Goal: Information Seeking & Learning: Learn about a topic

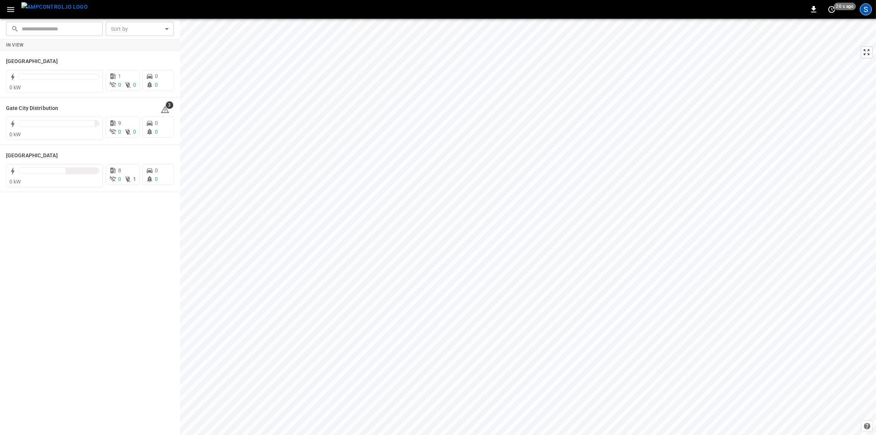
click at [866, 10] on div "S" at bounding box center [866, 9] width 12 height 12
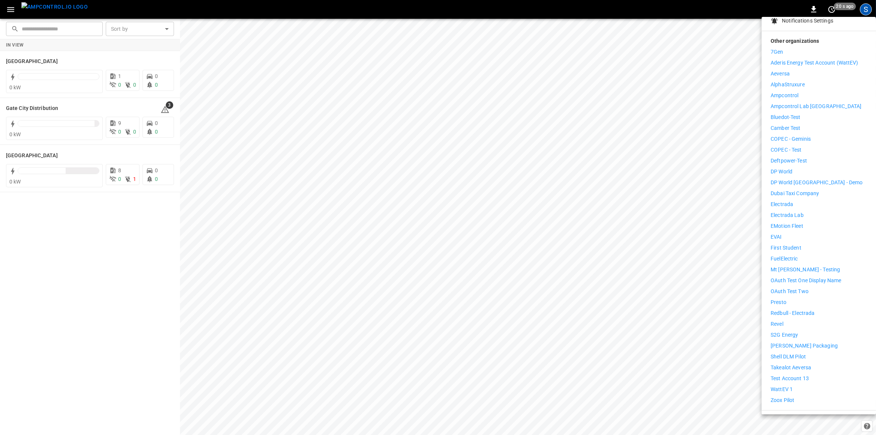
scroll to position [102, 0]
click at [808, 371] on p "Test Account 13" at bounding box center [789, 375] width 38 height 8
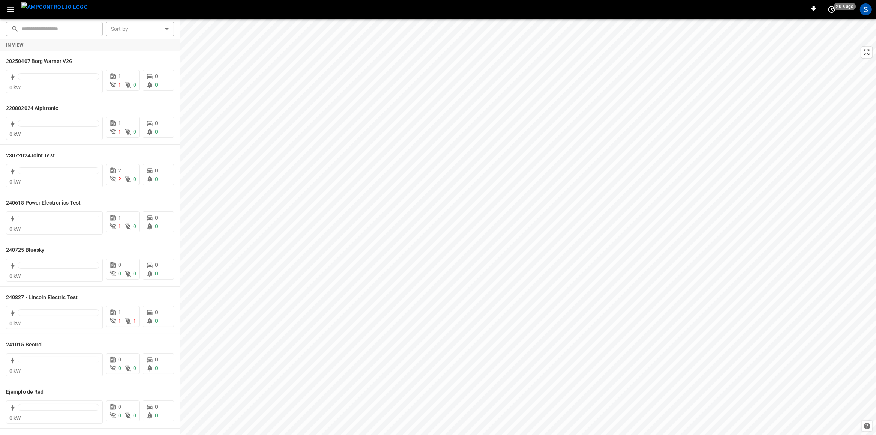
click at [10, 15] on button "button" at bounding box center [10, 10] width 15 height 14
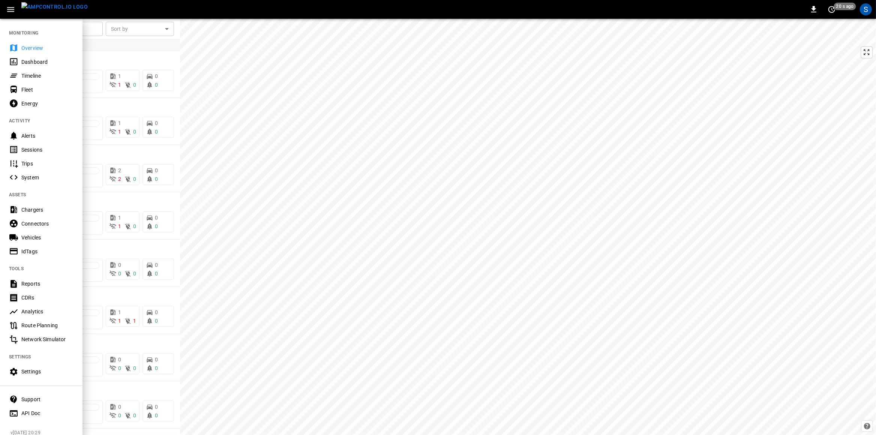
click at [26, 219] on div "Connectors" at bounding box center [41, 223] width 82 height 14
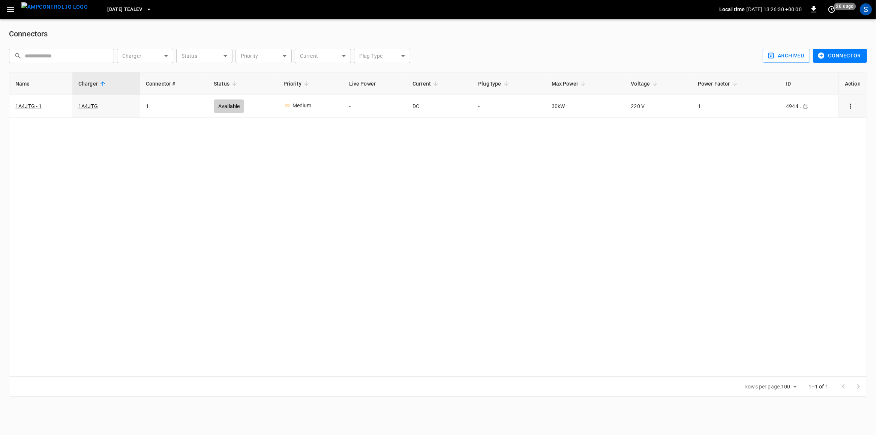
click at [125, 6] on span "2025-08-20 TealEV" at bounding box center [124, 9] width 35 height 9
click at [11, 11] on div at bounding box center [438, 217] width 876 height 435
click at [7, 9] on icon "button" at bounding box center [10, 9] width 9 height 9
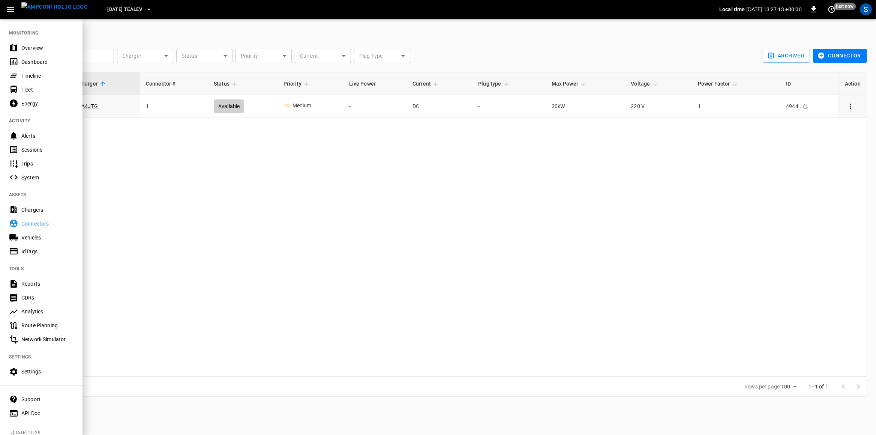
click at [30, 212] on div "Chargers" at bounding box center [47, 209] width 52 height 7
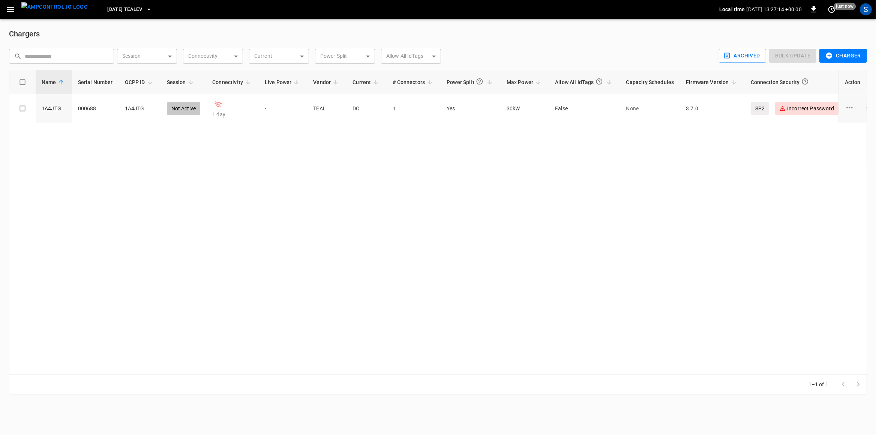
click at [10, 9] on icon "button" at bounding box center [10, 9] width 9 height 9
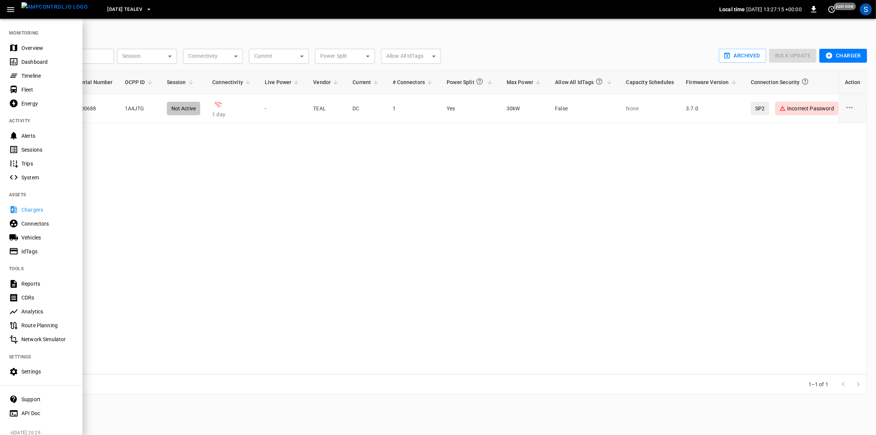
click at [36, 371] on div "Settings" at bounding box center [47, 370] width 52 height 7
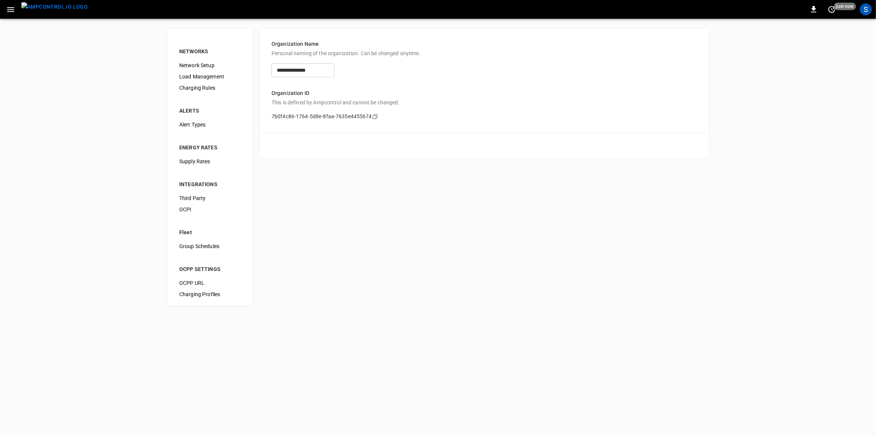
click at [202, 65] on span "Network Setup" at bounding box center [209, 65] width 61 height 8
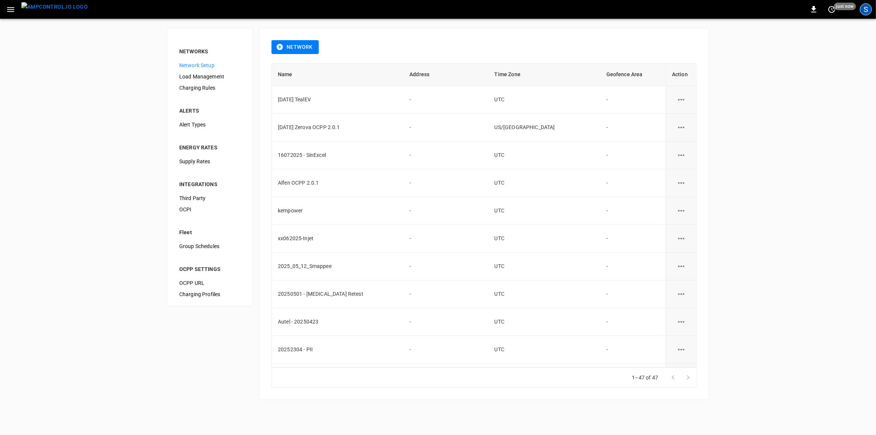
click at [869, 13] on div "S" at bounding box center [866, 9] width 12 height 12
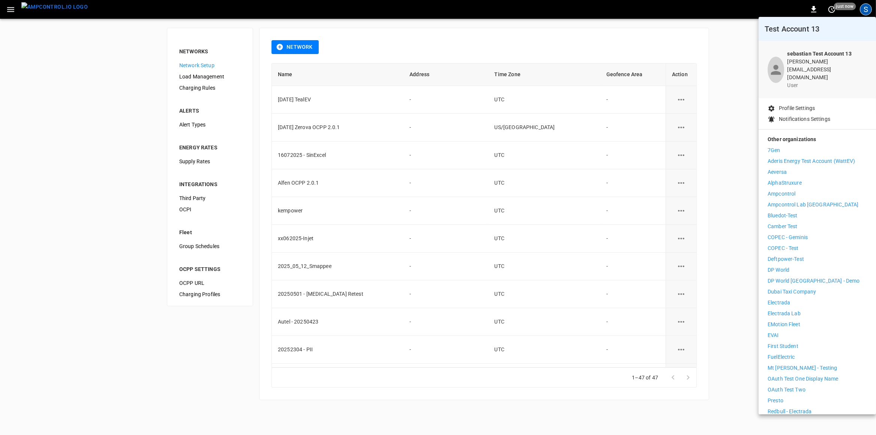
click at [869, 13] on div at bounding box center [438, 217] width 876 height 435
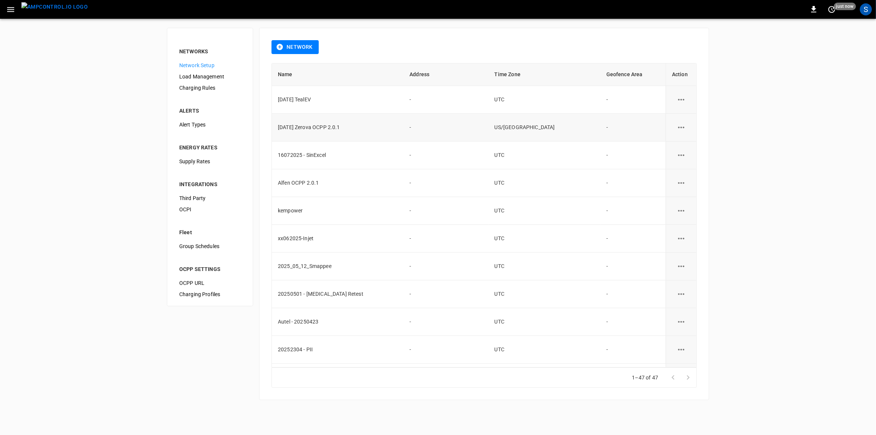
click at [338, 123] on td "2025-08-18 Zerova OCPP 2.0.1" at bounding box center [338, 128] width 132 height 28
click at [8, 13] on icon "button" at bounding box center [10, 9] width 9 height 9
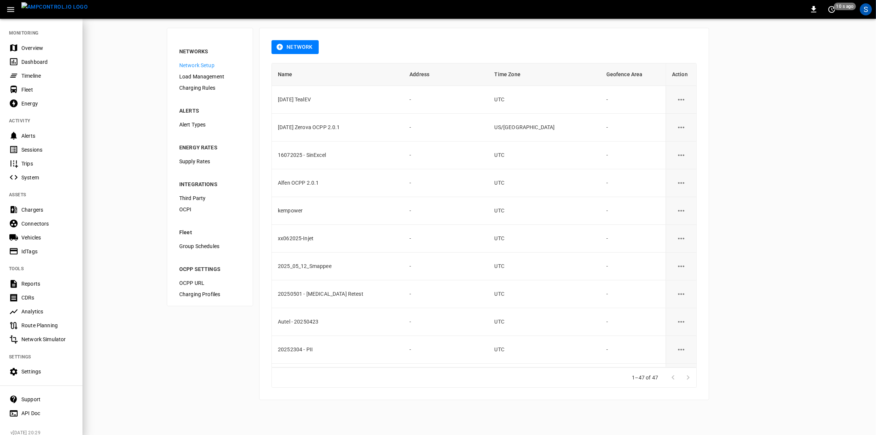
click at [35, 206] on div "Chargers" at bounding box center [41, 209] width 82 height 14
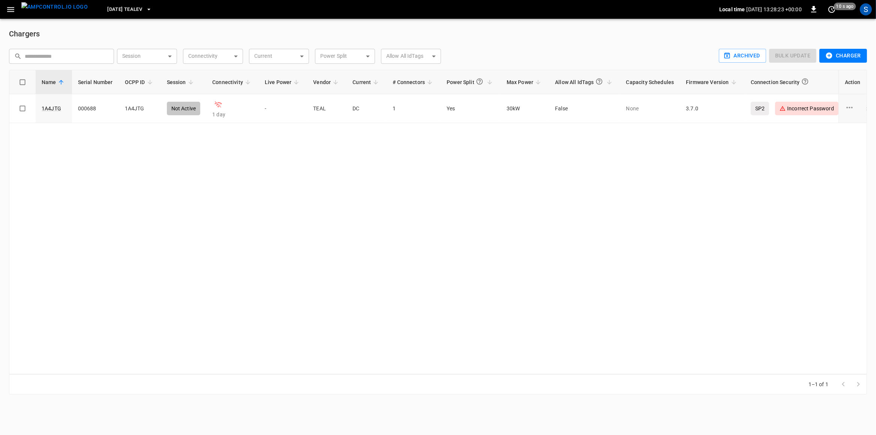
click at [151, 11] on button "2025-08-20 TealEV" at bounding box center [129, 9] width 51 height 15
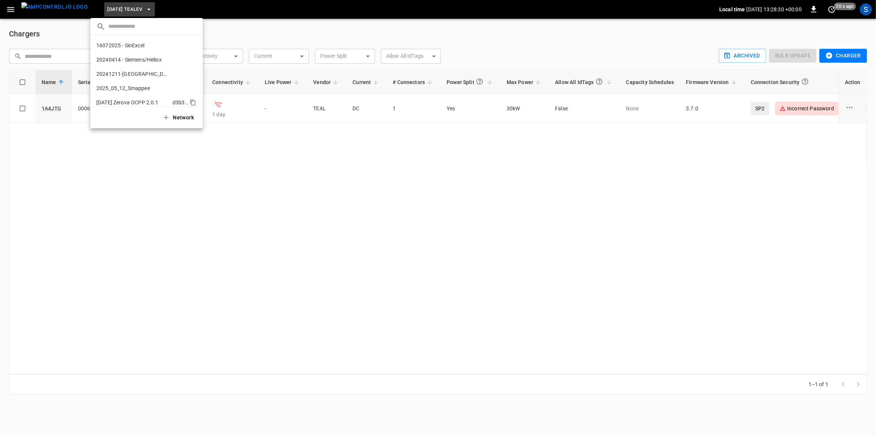
click at [153, 103] on p "2025-08-18 Zerova OCPP 2.0.1" at bounding box center [127, 102] width 62 height 7
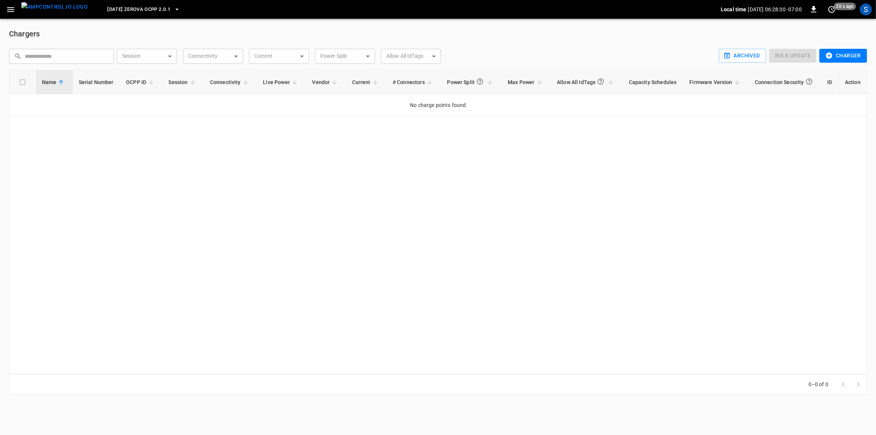
click at [108, 151] on div "Name Serial Number OCPP ID Session Connectivity Live Power Vendor Current # Con…" at bounding box center [438, 222] width 858 height 304
click at [162, 12] on span "2025-08-18 Zerova OCPP 2.0.1" at bounding box center [138, 9] width 63 height 9
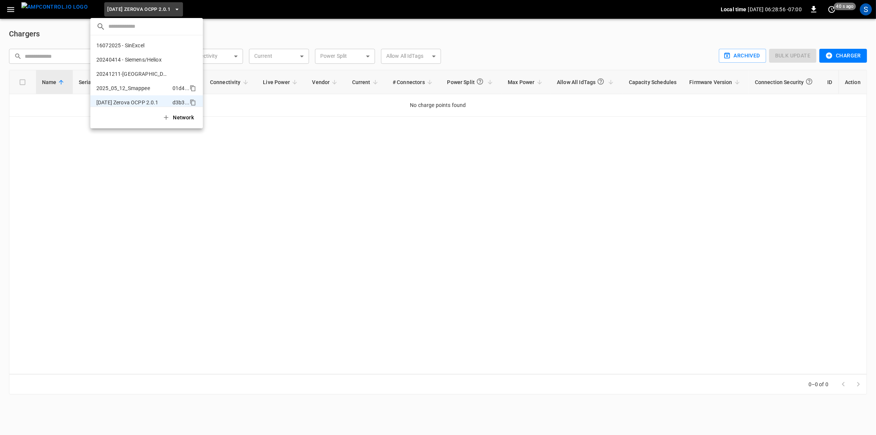
scroll to position [64, 0]
click at [144, 51] on li "2025-08-20 TealEV 3192 ..." at bounding box center [146, 52] width 112 height 14
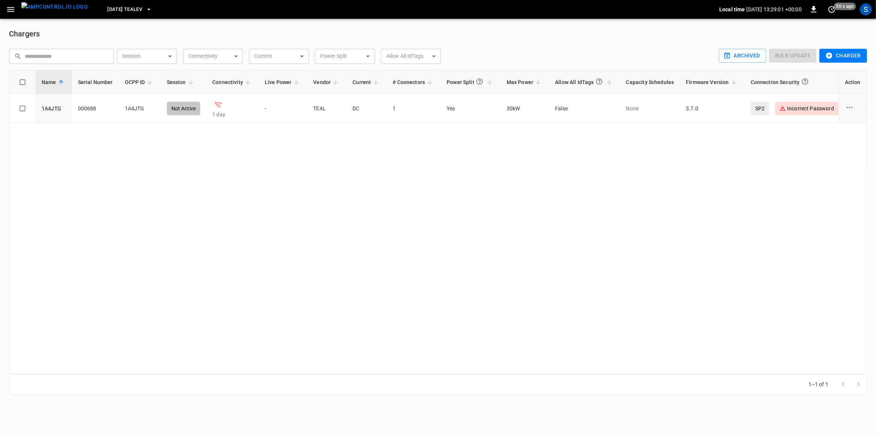
click at [136, 11] on span "2025-08-20 TealEV" at bounding box center [124, 9] width 35 height 9
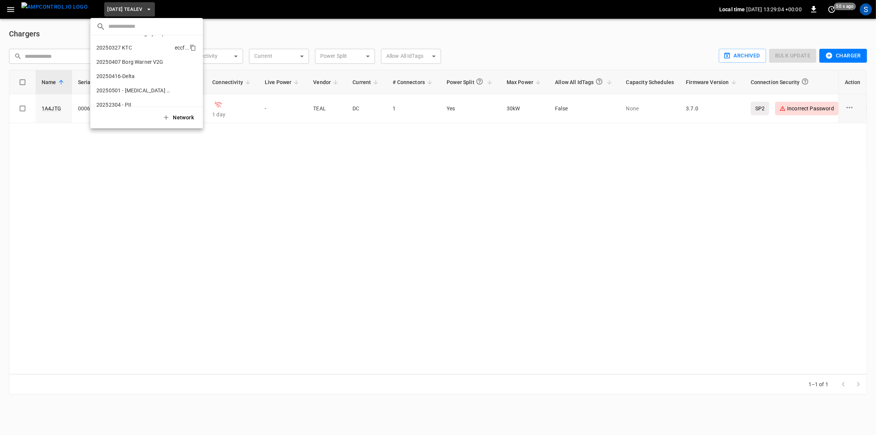
scroll to position [133, 0]
click at [144, 67] on p "20250501 - Heliox Retest" at bounding box center [132, 68] width 73 height 7
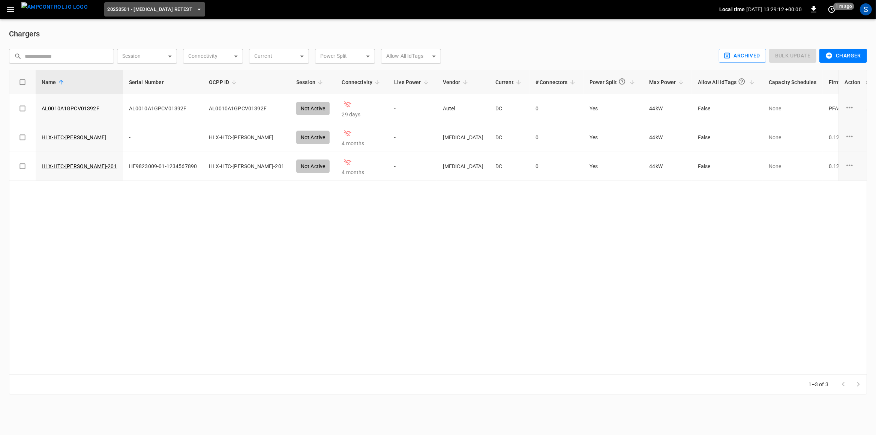
click at [141, 10] on span "20250501 - Heliox Retest" at bounding box center [149, 9] width 85 height 9
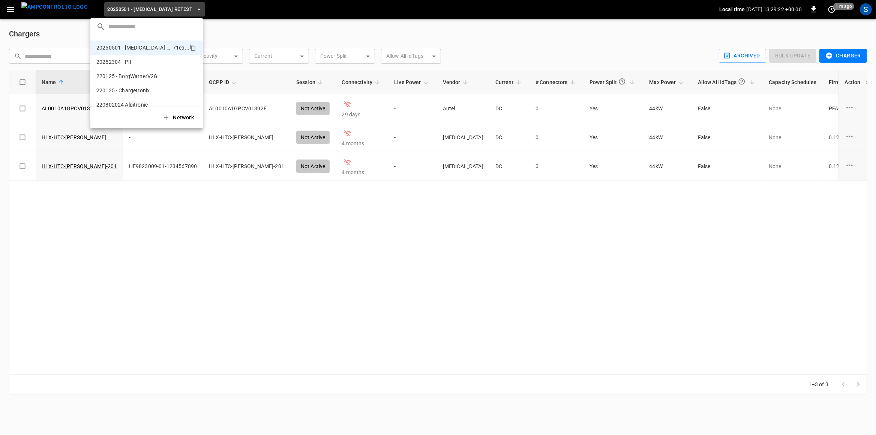
scroll to position [0, 0]
click at [153, 57] on p "20240414 - Siemens/Heliox" at bounding box center [128, 59] width 65 height 7
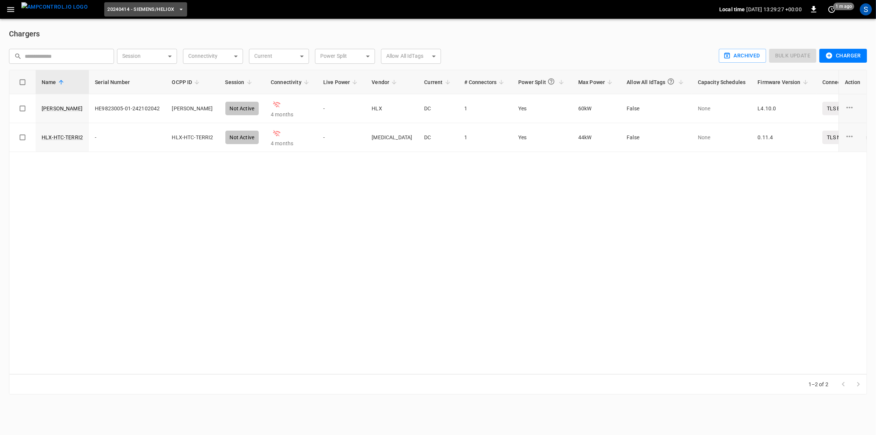
click at [150, 9] on span "20240414 - Siemens/Heliox" at bounding box center [140, 9] width 67 height 9
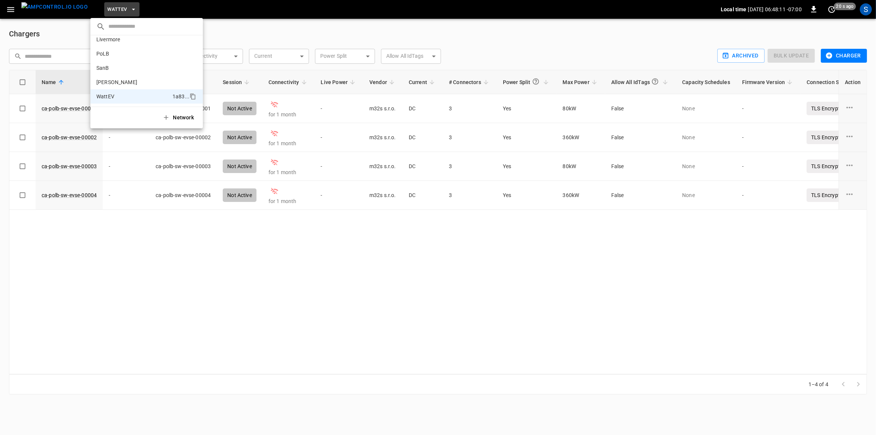
scroll to position [63, 0]
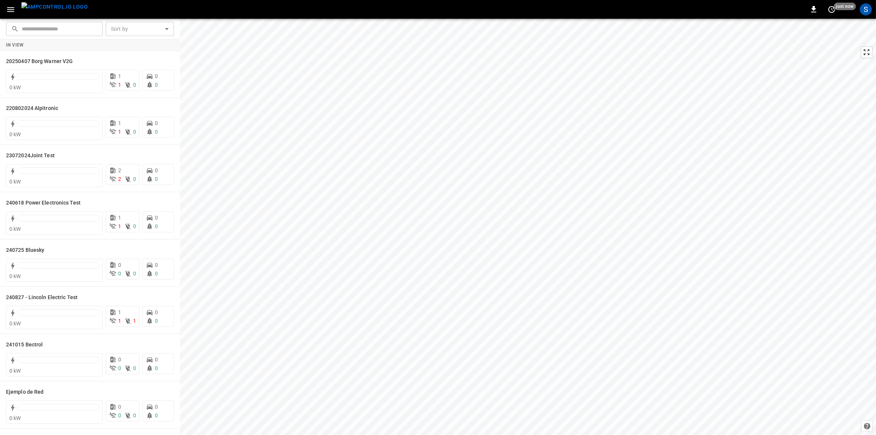
click at [13, 11] on icon "button" at bounding box center [10, 9] width 7 height 5
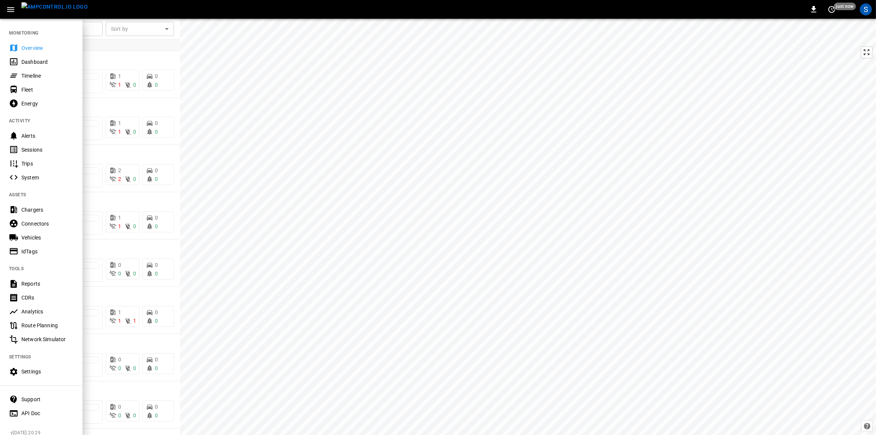
scroll to position [8, 0]
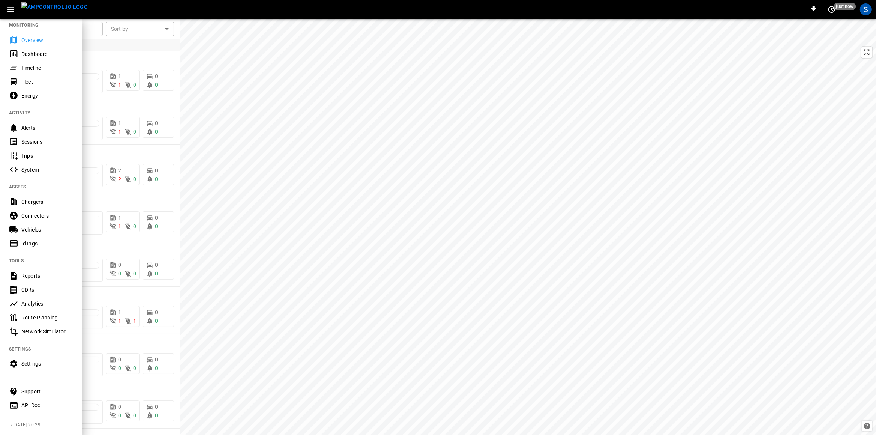
click at [36, 392] on div "Support" at bounding box center [47, 390] width 52 height 7
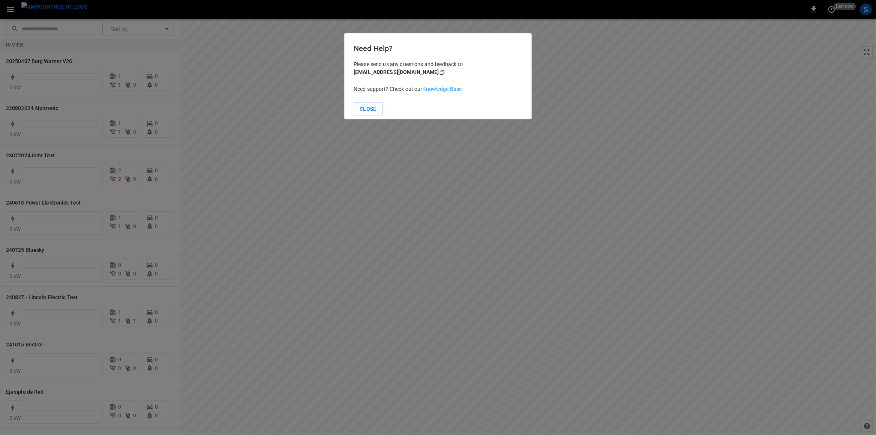
click at [448, 89] on link "Knowledge Base" at bounding box center [442, 89] width 39 height 6
click at [382, 110] on button "Close" at bounding box center [368, 109] width 29 height 14
